Goal: Task Accomplishment & Management: Use online tool/utility

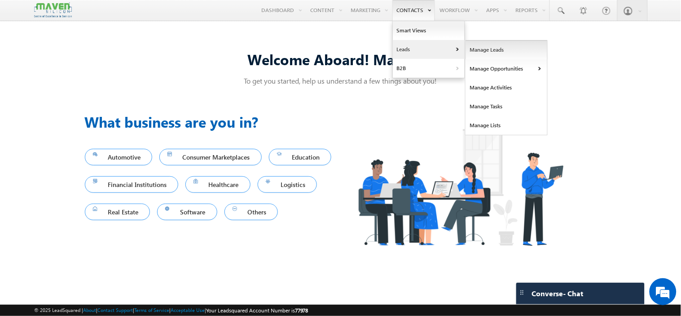
click at [494, 54] on link "Manage Leads" at bounding box center [507, 49] width 82 height 19
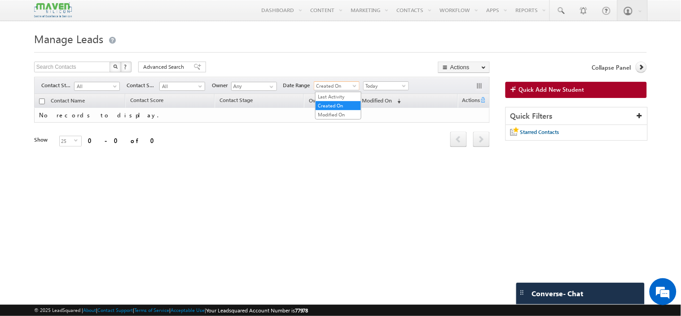
click at [347, 87] on span "Created On" at bounding box center [335, 86] width 43 height 8
click at [382, 86] on span "Today" at bounding box center [385, 86] width 43 height 8
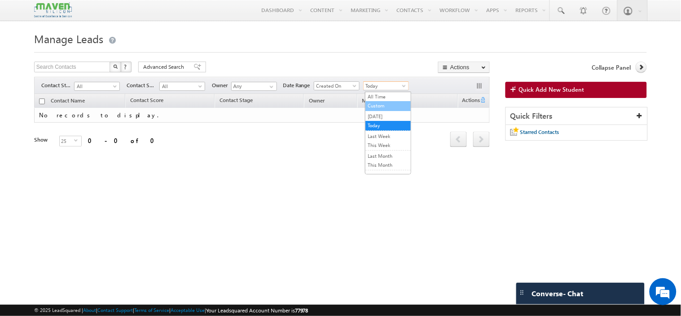
click at [371, 110] on li "Custom" at bounding box center [387, 106] width 45 height 10
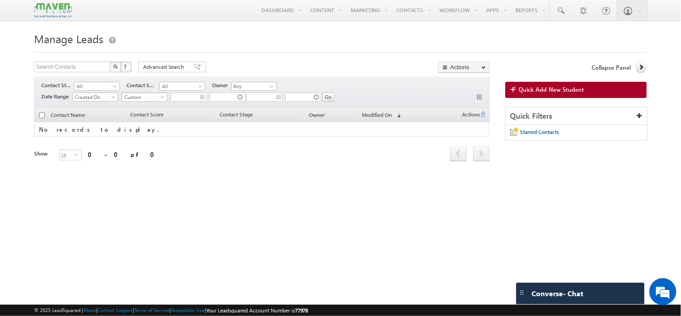
click at [145, 98] on span "Custom" at bounding box center [143, 97] width 43 height 8
click at [147, 127] on link "[DATE]" at bounding box center [145, 128] width 45 height 8
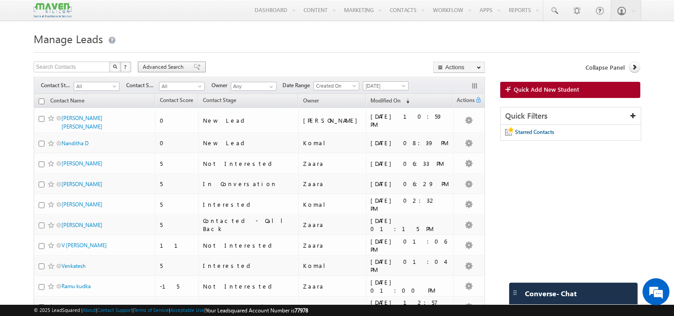
click at [166, 66] on span "Advanced Search" at bounding box center [165, 67] width 44 height 8
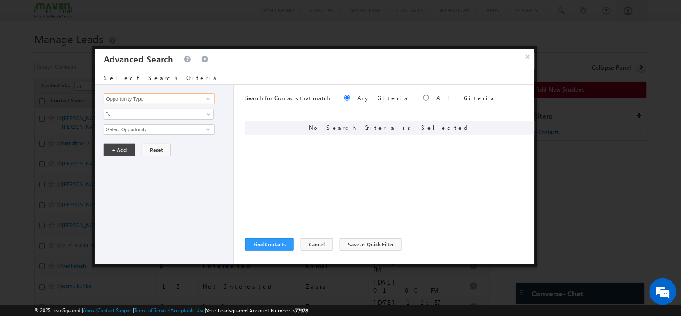
click at [163, 97] on input "Opportunity Type" at bounding box center [159, 98] width 110 height 11
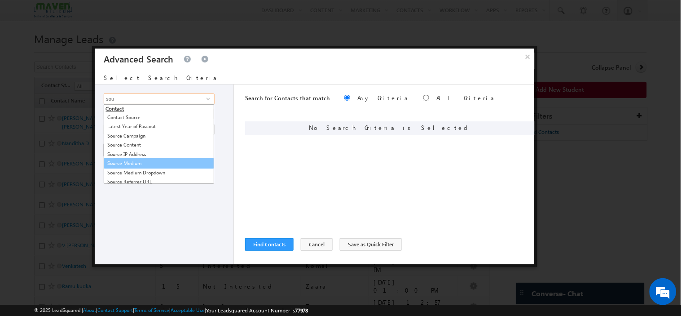
click at [145, 162] on link "Source Medium" at bounding box center [159, 163] width 110 height 10
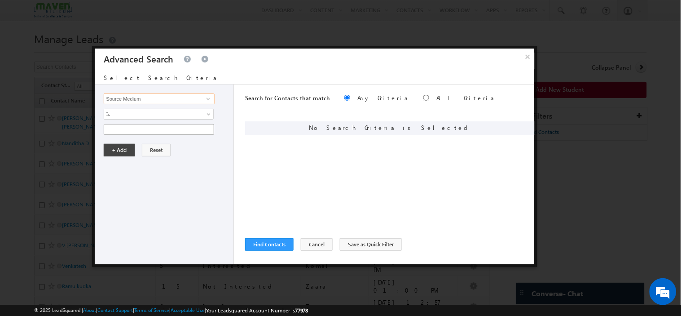
type input "Source Medium"
click at [140, 128] on input "text" at bounding box center [159, 129] width 110 height 11
type input "Search"
click at [119, 146] on button "+ Add" at bounding box center [119, 150] width 31 height 13
click at [135, 96] on input "Opportunity Type" at bounding box center [159, 98] width 110 height 11
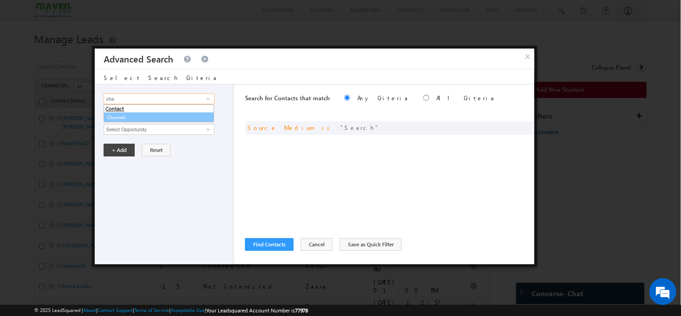
click at [133, 114] on link "Channel" at bounding box center [159, 117] width 110 height 10
type input "Channel"
click at [133, 129] on span "None Selected" at bounding box center [155, 129] width 102 height 10
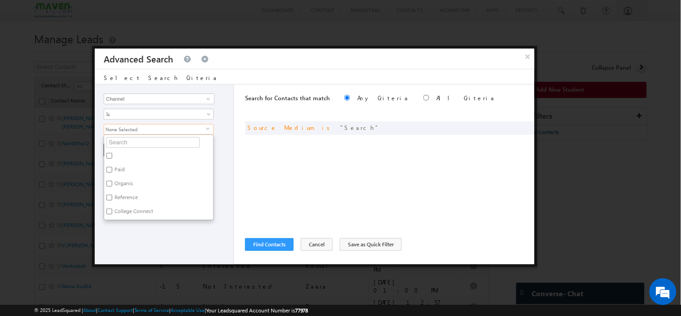
click at [119, 173] on label "Paid" at bounding box center [119, 171] width 30 height 14
click at [112, 172] on input "Paid" at bounding box center [109, 170] width 6 height 6
checkbox input "true"
click at [123, 238] on div "Opportunity Type Contact Activity Task Sales Group Prospect Id Academic Remarks…" at bounding box center [164, 174] width 139 height 180
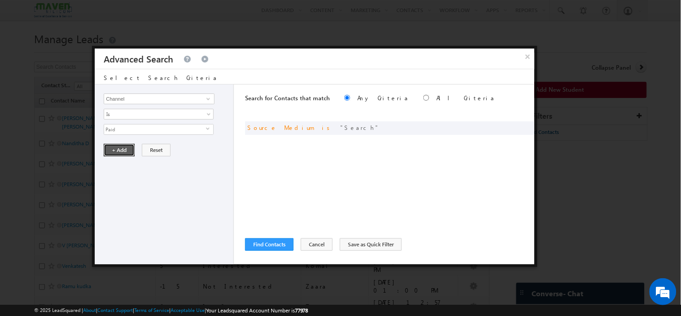
click at [115, 149] on button "+ Add" at bounding box center [119, 150] width 31 height 13
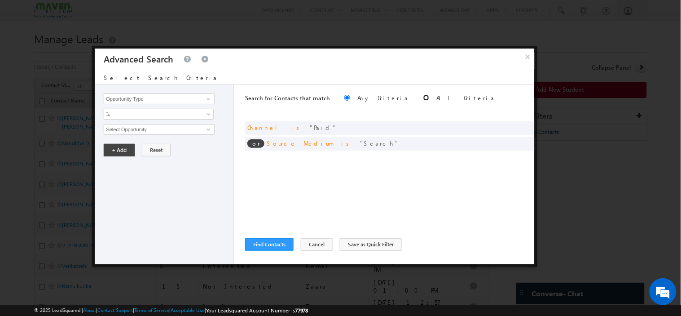
click at [423, 95] on input "radio" at bounding box center [426, 98] width 6 height 6
radio input "true"
click at [264, 243] on button "Find Contacts" at bounding box center [269, 244] width 48 height 13
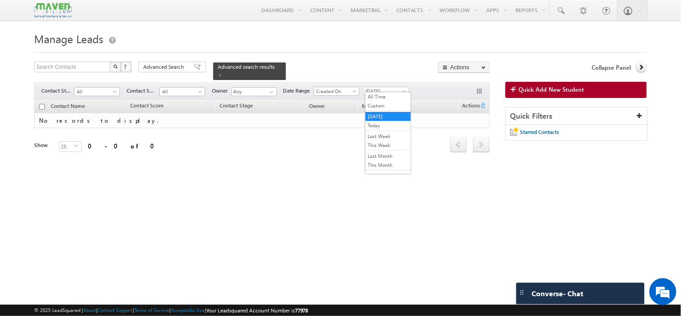
click at [391, 87] on span "[DATE]" at bounding box center [385, 91] width 43 height 8
click at [383, 123] on link "Today" at bounding box center [387, 125] width 45 height 8
click at [385, 87] on span "Today" at bounding box center [385, 91] width 43 height 8
click at [385, 136] on link "Last Week" at bounding box center [387, 136] width 45 height 8
